Goal: Task Accomplishment & Management: Use online tool/utility

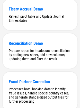
scroll to position [1162, 0]
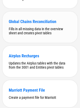
click at [30, 24] on div "Global Chains Reconciliation" at bounding box center [40, 21] width 62 height 5
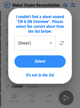
click at [33, 62] on div "Select" at bounding box center [40, 62] width 39 height 4
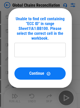
type input "*********"
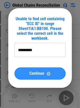
click at [27, 70] on button "Continue" at bounding box center [39, 74] width 51 height 12
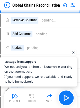
scroll to position [19, 0]
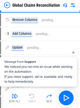
click at [29, 75] on span "We noticed you ran into an issue while working on the automation. If you need s…" at bounding box center [38, 74] width 68 height 20
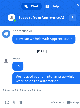
scroll to position [80, 0]
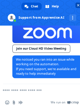
click at [77, 4] on span "Close chat" at bounding box center [78, 5] width 3 height 3
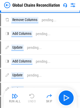
click at [65, 5] on img at bounding box center [65, 5] width 4 height 4
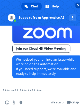
click at [79, 6] on span "Close chat" at bounding box center [78, 5] width 3 height 3
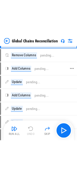
scroll to position [0, 0]
